Goal: Information Seeking & Learning: Learn about a topic

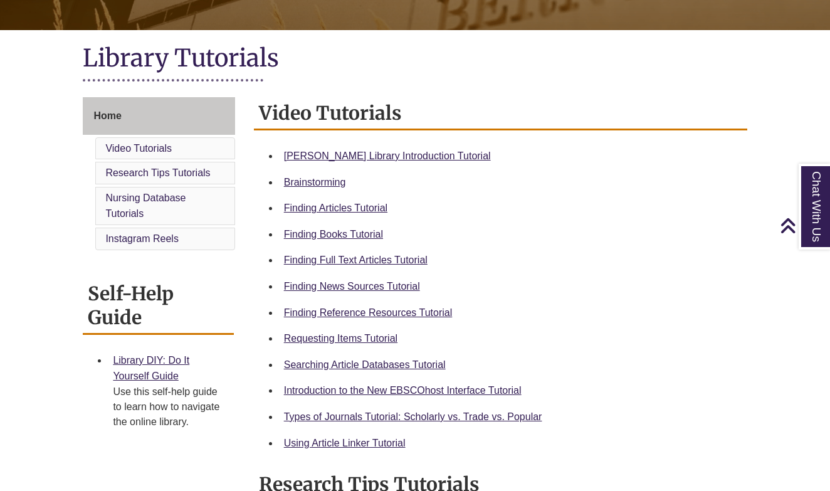
scroll to position [261, 0]
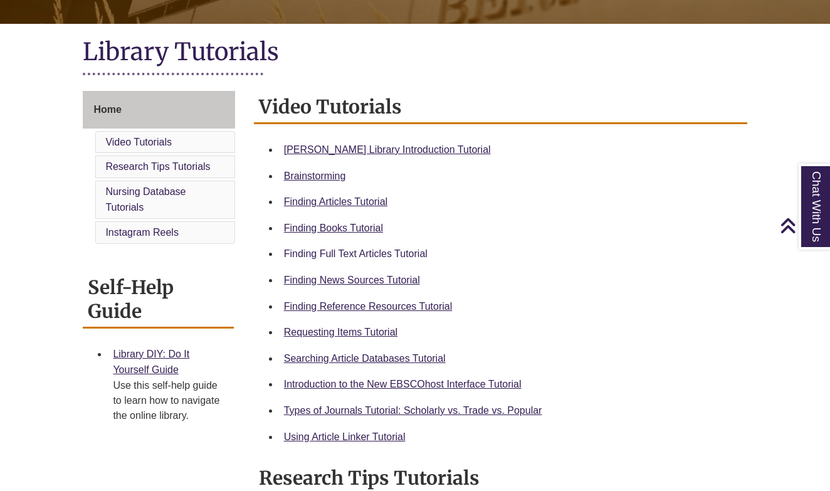
click at [387, 255] on link "Finding Full Text Articles Tutorial" at bounding box center [356, 253] width 144 height 11
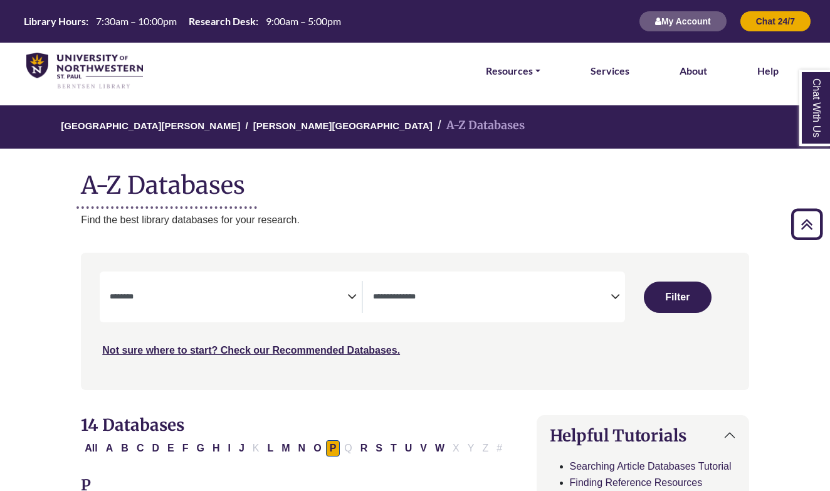
select select "Database Subject Filter"
select select "Database Types Filter"
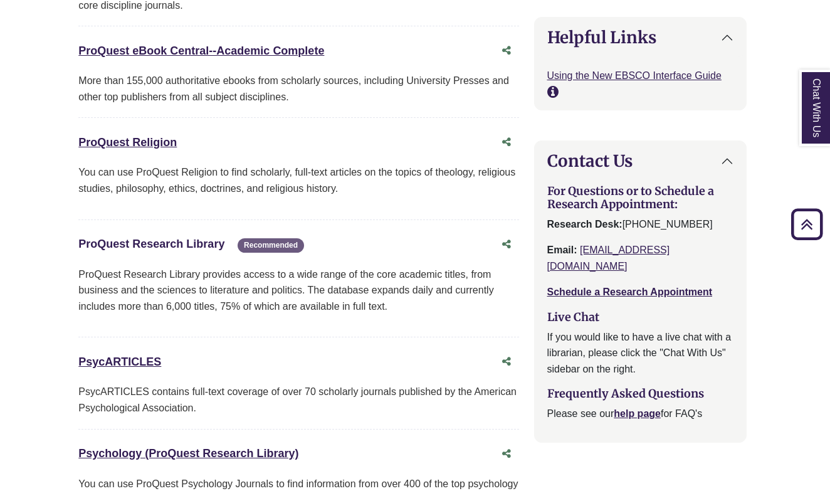
click at [182, 238] on link "ProQuest Research Library This link opens in a new window" at bounding box center [151, 244] width 146 height 13
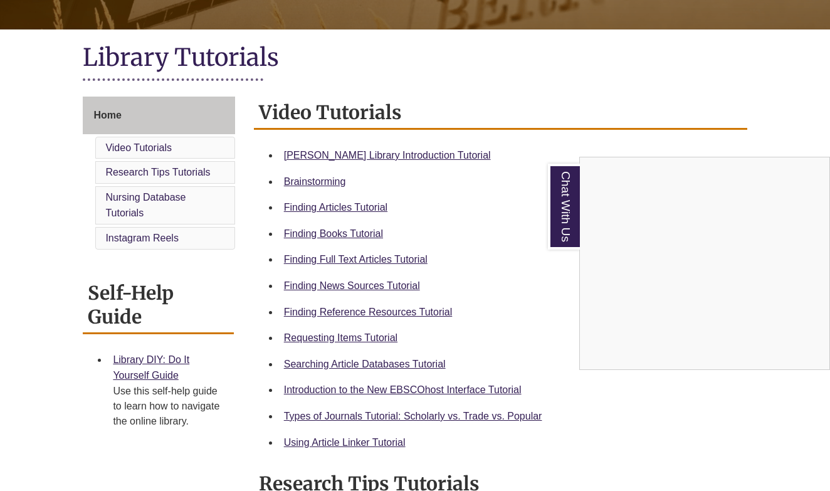
scroll to position [260, 0]
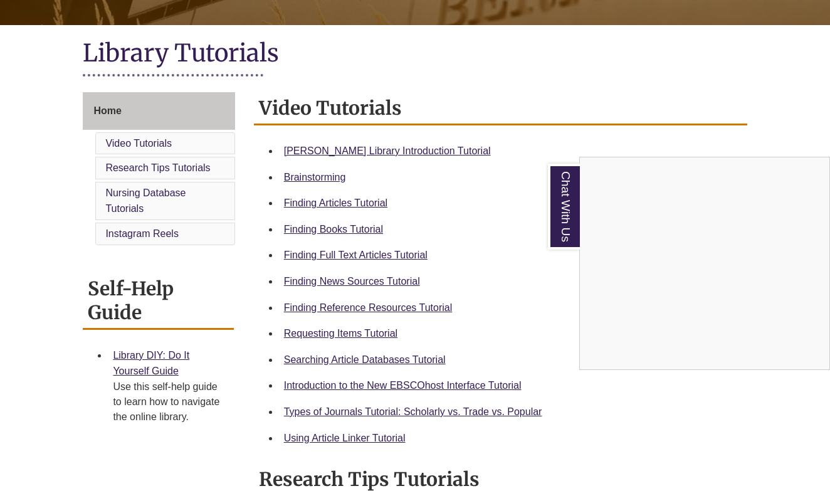
click at [364, 441] on div "Chat With Us" at bounding box center [415, 245] width 830 height 491
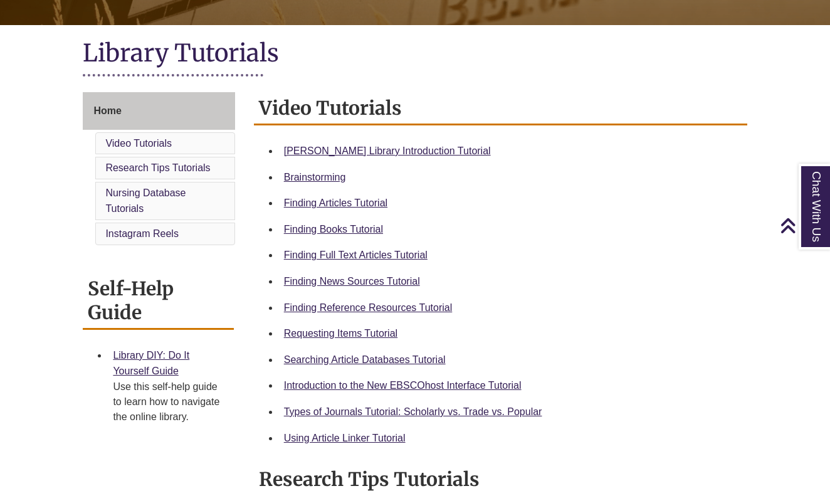
click at [367, 430] on div "Using Article Linker Tutorial" at bounding box center [510, 438] width 453 height 16
click at [366, 433] on link "Using Article Linker Tutorial" at bounding box center [345, 438] width 122 height 11
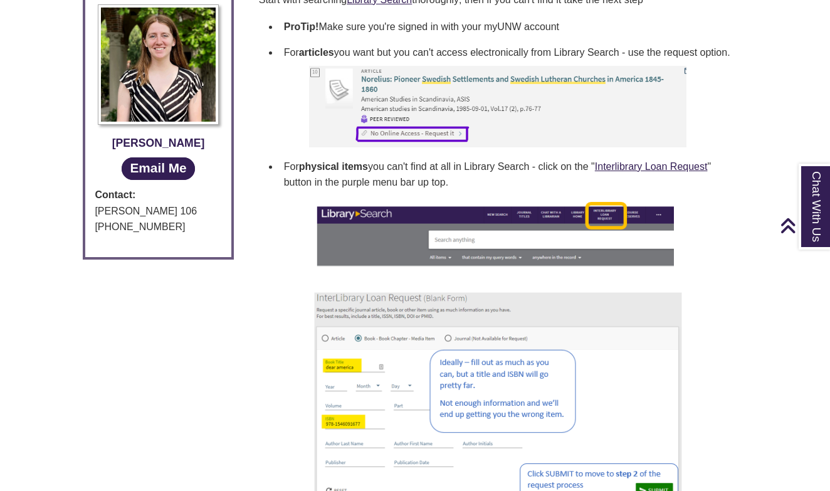
scroll to position [510, 0]
